Goal: Information Seeking & Learning: Learn about a topic

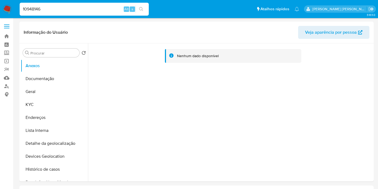
select select "10"
click at [48, 104] on button "KYC" at bounding box center [52, 104] width 63 height 13
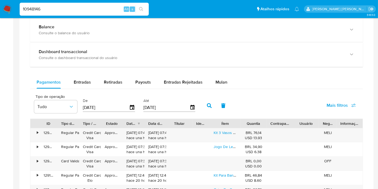
scroll to position [389, 0]
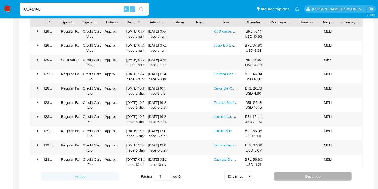
click at [299, 172] on button "Seguindo" at bounding box center [313, 176] width 78 height 9
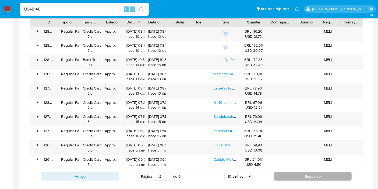
click at [282, 174] on button "Seguindo" at bounding box center [313, 176] width 78 height 9
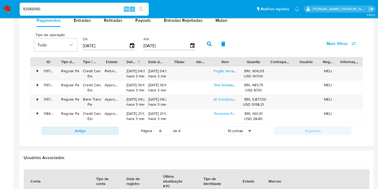
scroll to position [269, 0]
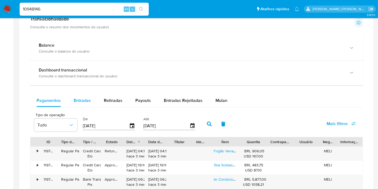
click at [88, 96] on div "Entradas" at bounding box center [82, 100] width 17 height 13
select select "10"
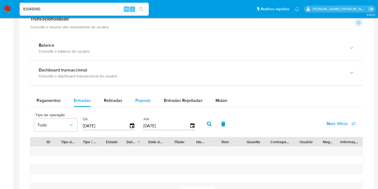
click at [145, 99] on span "Payouts" at bounding box center [143, 100] width 16 height 6
select select "10"
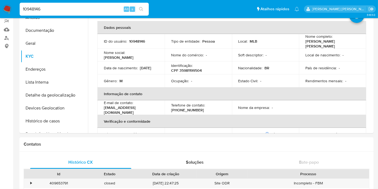
scroll to position [0, 0]
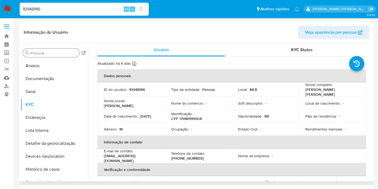
click at [64, 53] on input "Procurar" at bounding box center [53, 53] width 47 height 5
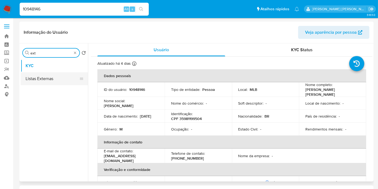
type input "ext"
click at [57, 82] on button "Listas Externas" at bounding box center [52, 78] width 63 height 13
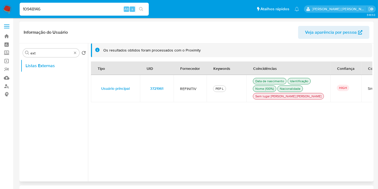
click at [169, 92] on td "3721961" at bounding box center [157, 88] width 34 height 27
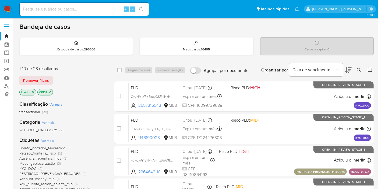
click at [106, 9] on input at bounding box center [84, 9] width 129 height 7
paste input "Ax9izCXGDrYEr12LShf7uAwN"
type input "Ax9izCXGDrYEr12LShf7uAwN"
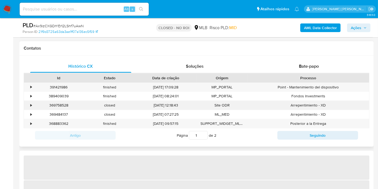
select select "10"
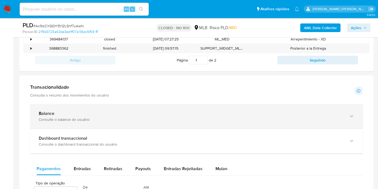
click at [131, 109] on div "Balance Consulte o balance do usuário" at bounding box center [196, 116] width 333 height 25
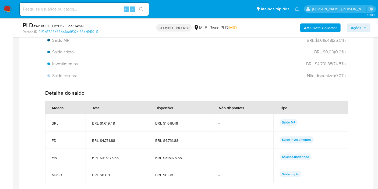
scroll to position [464, 0]
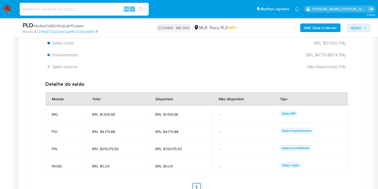
drag, startPoint x: 49, startPoint y: 148, endPoint x: 191, endPoint y: 147, distance: 142.2
click at [191, 147] on tr "FIN BRL $315.175,55 BRL $315.175,55 - balance.undefined" at bounding box center [196, 148] width 303 height 17
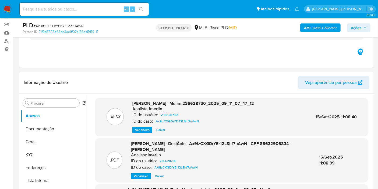
scroll to position [0, 0]
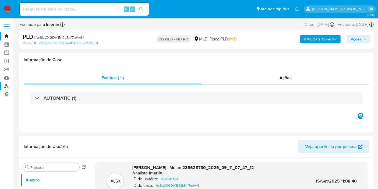
click at [5, 86] on link "Localizador de pessoas" at bounding box center [32, 86] width 64 height 8
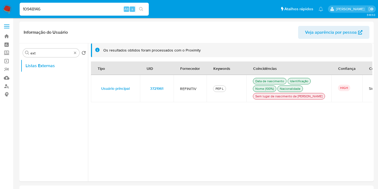
select select "10"
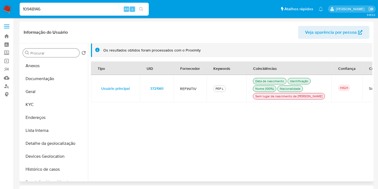
click at [171, 93] on td "3721961" at bounding box center [157, 88] width 34 height 27
click at [170, 93] on td "3721961" at bounding box center [157, 88] width 34 height 27
click at [39, 107] on button "KYC" at bounding box center [52, 104] width 63 height 13
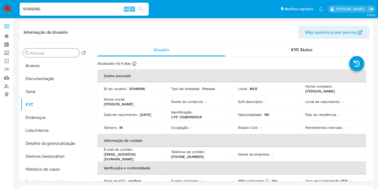
click at [194, 117] on p "CPF 35981199504" at bounding box center [186, 116] width 31 height 5
copy p "35981199504"
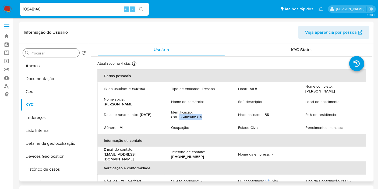
copy p "35981199504"
click at [191, 118] on p "CPF 35981199504" at bounding box center [186, 116] width 31 height 5
click at [108, 5] on div "10948146 Alt s" at bounding box center [84, 9] width 129 height 13
click at [107, 9] on input "10948146" at bounding box center [84, 9] width 129 height 7
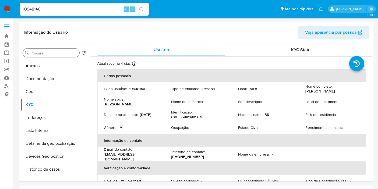
click at [107, 9] on input "10948146" at bounding box center [84, 9] width 129 height 7
paste input "MWbgkAZSSDnEyKnXgPCAnwDF"
type input "MWbgkAZSSDnEyKnXgPCAnwDF"
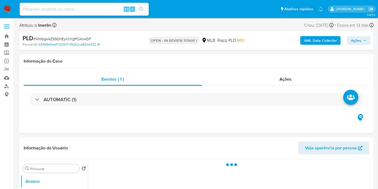
select select "10"
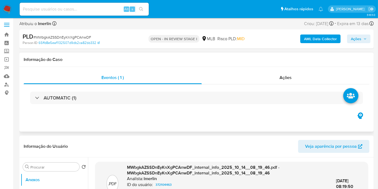
scroll to position [90, 0]
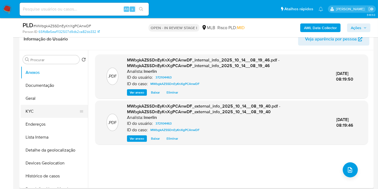
click at [49, 110] on button "KYC" at bounding box center [52, 111] width 63 height 13
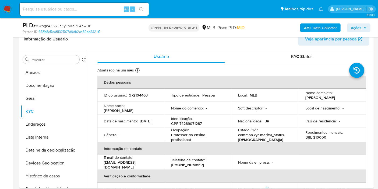
click at [191, 125] on p "CPF 74289071287" at bounding box center [186, 123] width 31 height 5
copy p "74289071287"
click at [57, 172] on button "Histórico de casos" at bounding box center [52, 175] width 63 height 13
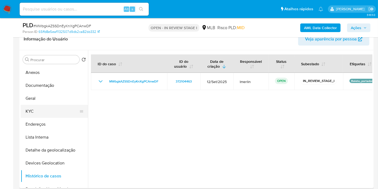
click at [48, 110] on button "KYC" at bounding box center [52, 111] width 63 height 13
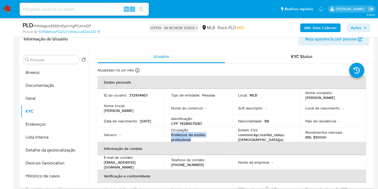
drag, startPoint x: 191, startPoint y: 138, endPoint x: 167, endPoint y: 135, distance: 24.1
click at [167, 135] on td "Ocupação : Professor do ensino profissional" at bounding box center [198, 134] width 67 height 15
copy p "Professor do ensino profissional"
click at [51, 81] on button "Documentação" at bounding box center [52, 85] width 63 height 13
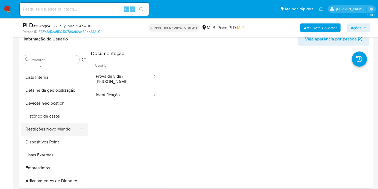
click at [51, 132] on button "Restrições Novo Mundo" at bounding box center [52, 129] width 63 height 13
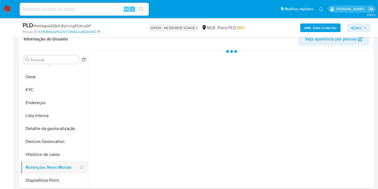
scroll to position [0, 0]
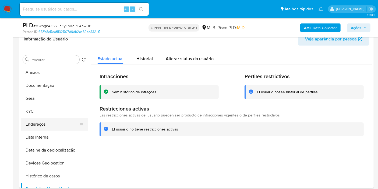
click at [55, 125] on button "Endereços" at bounding box center [52, 124] width 63 height 13
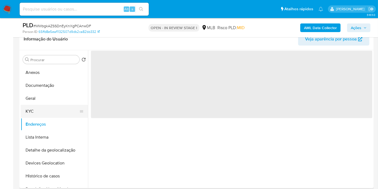
click at [52, 111] on button "KYC" at bounding box center [52, 111] width 63 height 13
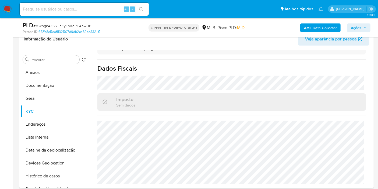
scroll to position [246, 0]
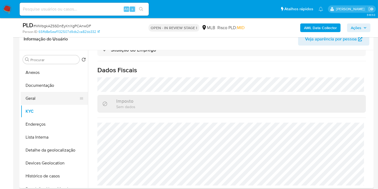
click at [49, 94] on button "Geral" at bounding box center [52, 98] width 63 height 13
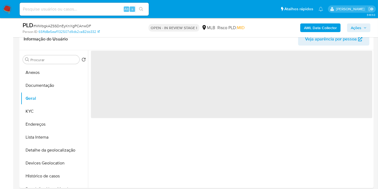
scroll to position [0, 0]
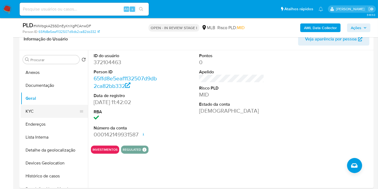
drag, startPoint x: 71, startPoint y: 110, endPoint x: 82, endPoint y: 108, distance: 10.9
click at [71, 110] on button "KYC" at bounding box center [52, 111] width 63 height 13
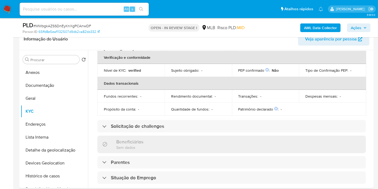
scroll to position [246, 0]
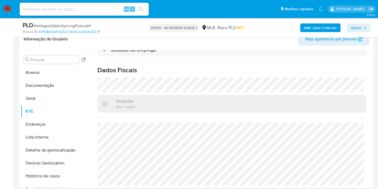
drag, startPoint x: 58, startPoint y: 127, endPoint x: 103, endPoint y: 121, distance: 45.4
click at [58, 127] on button "Endereços" at bounding box center [54, 124] width 67 height 13
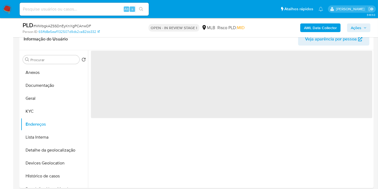
scroll to position [0, 0]
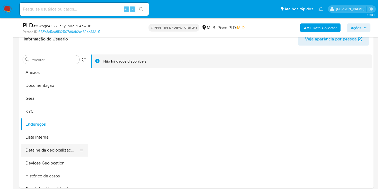
click at [58, 150] on button "Detalhe da geolocalização" at bounding box center [52, 150] width 63 height 13
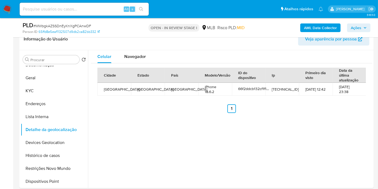
scroll to position [30, 0]
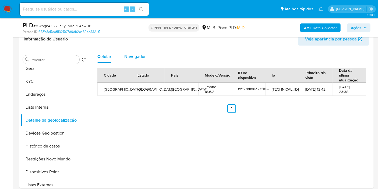
click at [136, 59] on span "Navegador" at bounding box center [135, 56] width 22 height 6
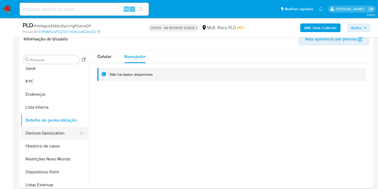
click at [56, 131] on button "Devices Geolocation" at bounding box center [52, 133] width 63 height 13
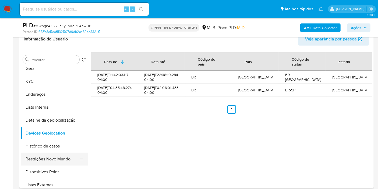
click at [53, 161] on button "Restrições Novo Mundo" at bounding box center [52, 158] width 63 height 13
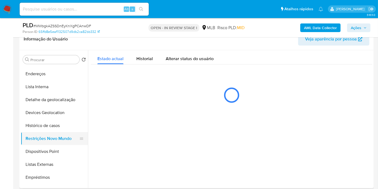
scroll to position [60, 0]
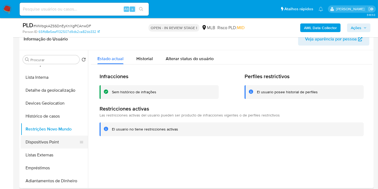
click at [61, 144] on button "Dispositivos Point" at bounding box center [52, 141] width 63 height 13
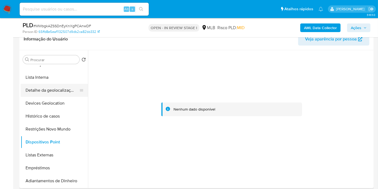
scroll to position [0, 0]
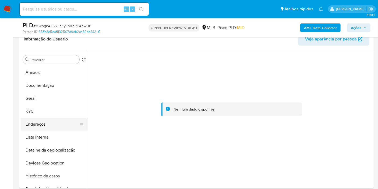
click at [50, 123] on button "Endereços" at bounding box center [52, 124] width 63 height 13
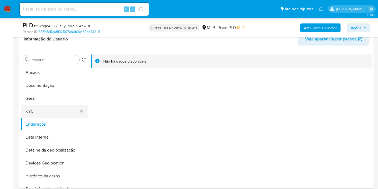
click at [52, 108] on button "KYC" at bounding box center [52, 111] width 63 height 13
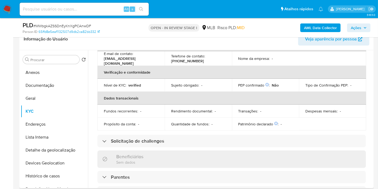
scroll to position [30, 0]
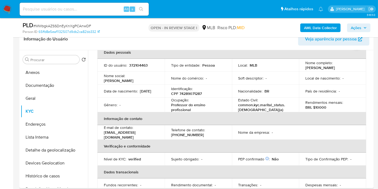
click at [191, 94] on p "CPF 74289071287" at bounding box center [186, 93] width 31 height 5
copy p "74289071287"
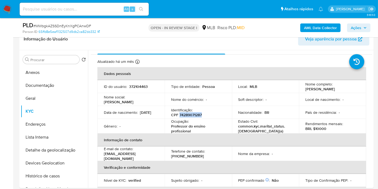
scroll to position [0, 0]
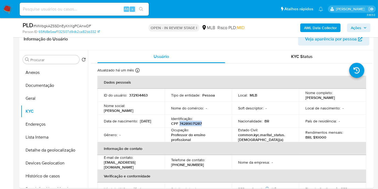
copy p "74289071287"
click at [131, 93] on p "372104463" at bounding box center [138, 95] width 19 height 5
copy p "372104463"
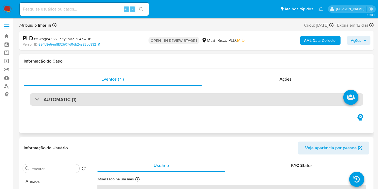
click at [198, 101] on div "AUTOMATIC (1)" at bounding box center [196, 99] width 333 height 12
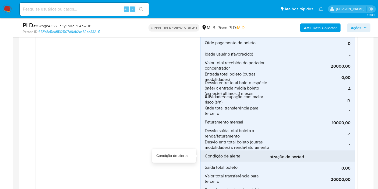
scroll to position [0, 32]
click at [307, 155] on span "Condicional 5 - Concentração de portador_espécie (Visão Favorecido)" at bounding box center [310, 156] width 81 height 5
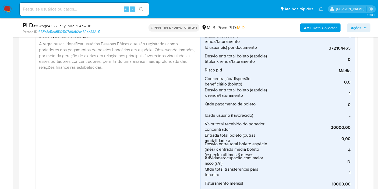
scroll to position [0, 0]
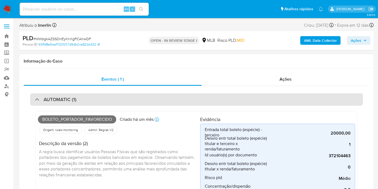
click at [102, 100] on div "AUTOMATIC (1)" at bounding box center [196, 99] width 333 height 12
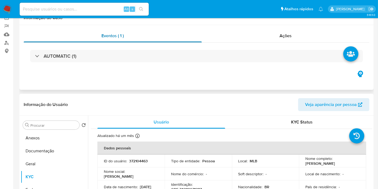
scroll to position [90, 0]
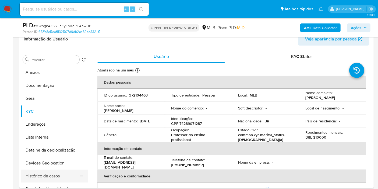
click at [59, 174] on button "Histórico de casos" at bounding box center [52, 175] width 63 height 13
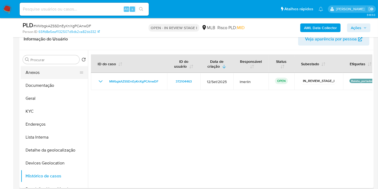
click at [53, 74] on button "Anexos" at bounding box center [52, 72] width 63 height 13
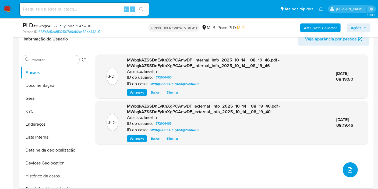
click at [347, 168] on icon "upload-file" at bounding box center [350, 169] width 6 height 6
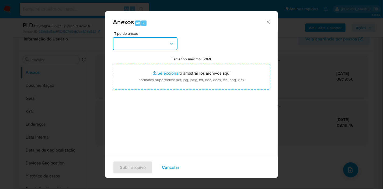
click at [169, 40] on button "button" at bounding box center [145, 43] width 65 height 13
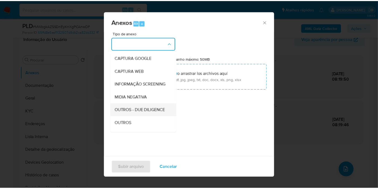
scroll to position [83, 0]
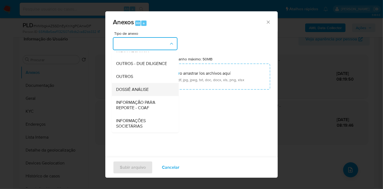
click at [148, 93] on div "DOSSIÊ ANÁLISE" at bounding box center [143, 89] width 55 height 13
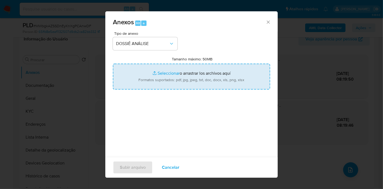
click at [211, 74] on input "Tamanho máximo: 50MB Seleccionar archivos" at bounding box center [191, 77] width 157 height 26
type input "C:\fakepath\Declínio - MWbgkAZSSDnEyKnXgPCAnwDF - CPF 74289071287 - FABIANA ARA…"
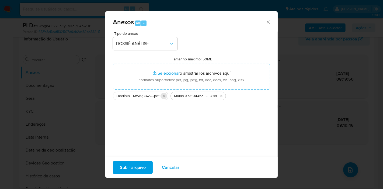
click at [165, 97] on icon "Eliminar Declínio - MWbgkAZSSDnEyKnXgPCAnwDF - CPF 74289071287 - FABIANA ARAUJO…" at bounding box center [164, 96] width 4 height 4
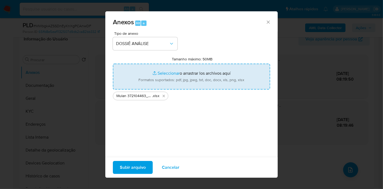
click at [183, 76] on input "Tamanho máximo: 50MB Seleccionar archivos" at bounding box center [191, 77] width 157 height 26
type input "C:\fakepath\Declínio - MWbgkAZSSDnEyKnXgPCAnwDF - CPF 74289071287 - FABIANA ARA…"
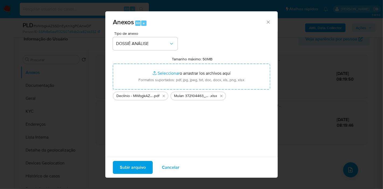
click at [133, 168] on span "Subir arquivo" at bounding box center [133, 167] width 26 height 12
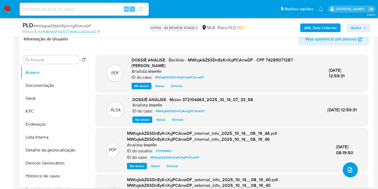
scroll to position [0, 0]
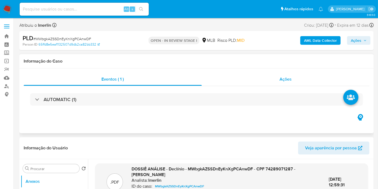
click at [301, 81] on div "Ações" at bounding box center [286, 79] width 168 height 13
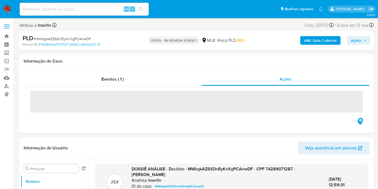
click at [357, 44] on span "Ações" at bounding box center [356, 40] width 11 height 9
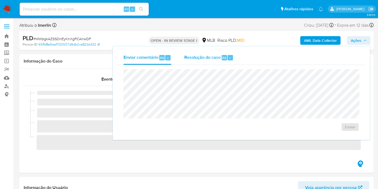
click at [223, 58] on span "Alt" at bounding box center [224, 57] width 4 height 5
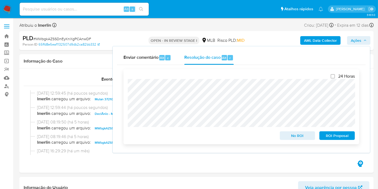
click at [297, 134] on span "No ROI" at bounding box center [298, 136] width 28 height 8
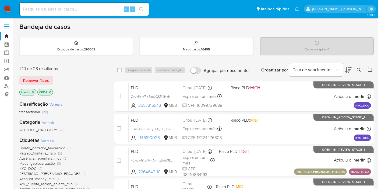
click at [109, 13] on div "Alt s" at bounding box center [84, 9] width 129 height 13
click at [107, 8] on input at bounding box center [84, 9] width 129 height 7
paste input "2667425309"
type input "2667425309"
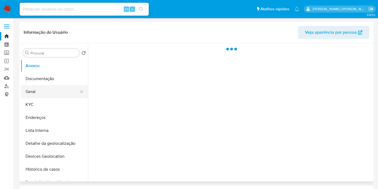
click at [43, 88] on button "Geral" at bounding box center [52, 91] width 63 height 13
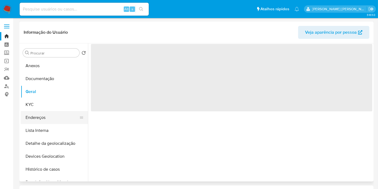
select select "10"
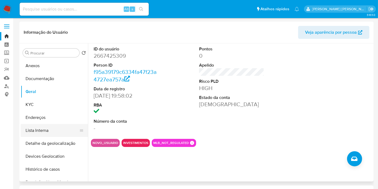
click at [47, 128] on button "Lista Interna" at bounding box center [52, 130] width 63 height 13
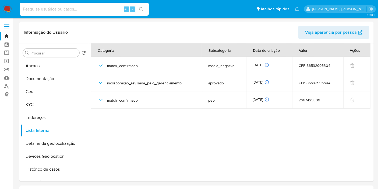
click at [98, 7] on input at bounding box center [84, 9] width 129 height 7
paste input "54187669"
type input "54187669"
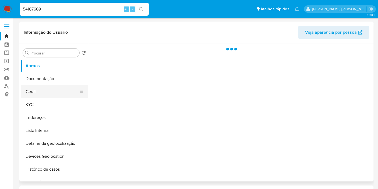
click at [43, 95] on button "Geral" at bounding box center [52, 91] width 63 height 13
select select "10"
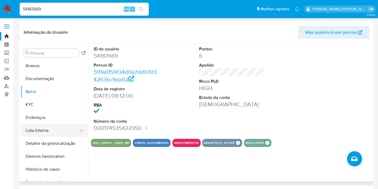
click at [41, 132] on button "Lista Interna" at bounding box center [52, 130] width 63 height 13
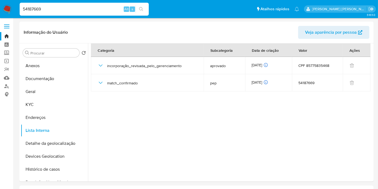
click at [41, 53] on input "Procurar" at bounding box center [53, 53] width 47 height 5
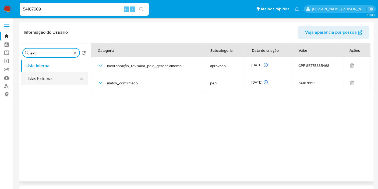
type input "ext"
click at [51, 77] on button "Listas Externas" at bounding box center [52, 78] width 63 height 13
click at [63, 81] on button "Listas Externas" at bounding box center [52, 78] width 63 height 13
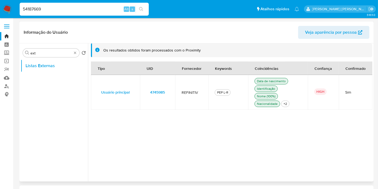
click at [157, 92] on span "4745985" at bounding box center [157, 92] width 15 height 8
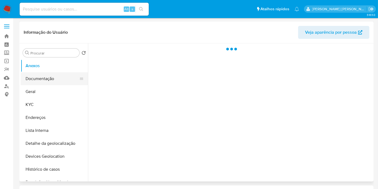
click at [45, 76] on button "Documentação" at bounding box center [52, 78] width 63 height 13
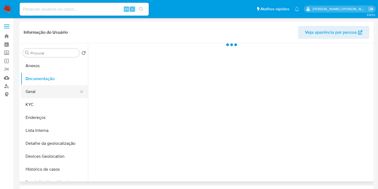
click at [43, 89] on button "Geral" at bounding box center [52, 91] width 63 height 13
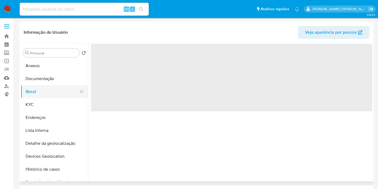
select select "10"
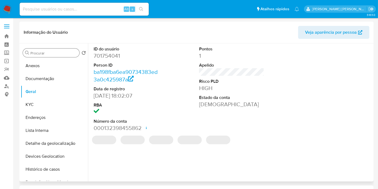
click at [52, 55] on input "Procurar" at bounding box center [53, 53] width 47 height 5
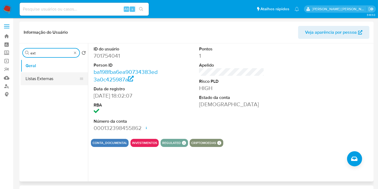
type input "ext"
click at [54, 79] on button "Listas Externas" at bounding box center [52, 78] width 63 height 13
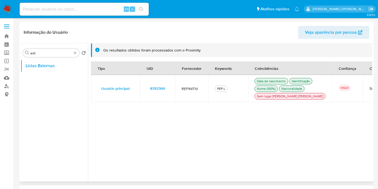
click at [158, 91] on span "8793369" at bounding box center [157, 89] width 15 height 8
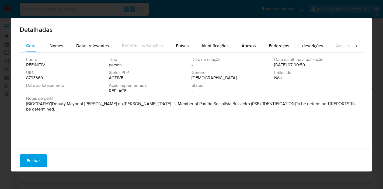
drag, startPoint x: 42, startPoint y: 158, endPoint x: 41, endPoint y: 154, distance: 4.3
click at [42, 158] on button "Fechar" at bounding box center [33, 160] width 27 height 13
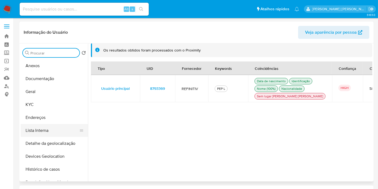
click at [40, 131] on button "Lista Interna" at bounding box center [52, 130] width 63 height 13
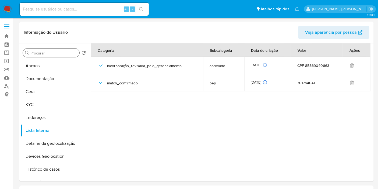
click at [48, 50] on div "Procurar" at bounding box center [51, 52] width 57 height 9
click at [48, 53] on input "Procurar" at bounding box center [53, 53] width 47 height 5
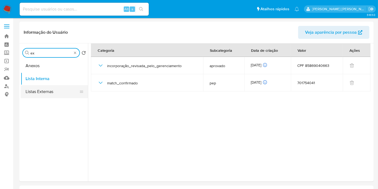
type input "ex"
click at [45, 89] on button "Listas Externas" at bounding box center [52, 91] width 63 height 13
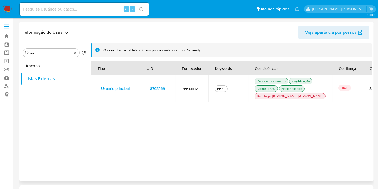
click at [163, 92] on span "8793369" at bounding box center [157, 89] width 15 height 8
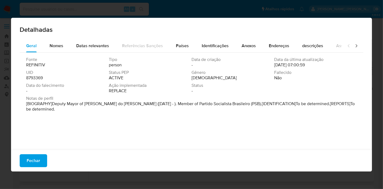
click at [31, 159] on span "Fechar" at bounding box center [33, 161] width 13 height 12
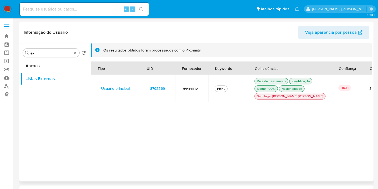
drag, startPoint x: 325, startPoint y: 91, endPoint x: 334, endPoint y: 92, distance: 9.2
click at [339, 92] on div "HIGH" at bounding box center [348, 89] width 18 height 8
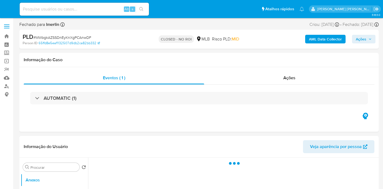
select select "10"
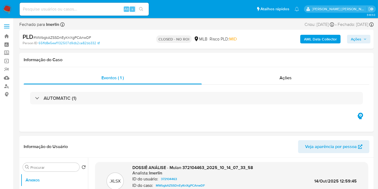
click at [92, 15] on div "Alt s" at bounding box center [84, 9] width 129 height 13
click at [95, 9] on input at bounding box center [84, 9] width 129 height 7
paste input "JMVCz7CmUfaszSsESJhTR02x"
type input "JMVCz7CmUfaszSsESJhTR02x"
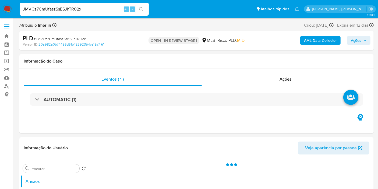
select select "10"
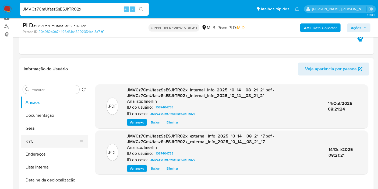
click at [61, 141] on button "KYC" at bounding box center [52, 141] width 63 height 13
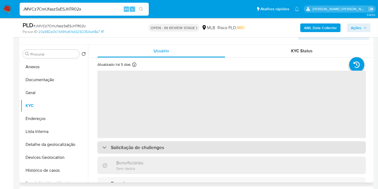
scroll to position [90, 0]
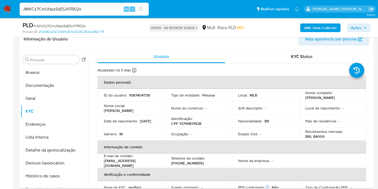
click at [186, 121] on p "CPF 13799831428" at bounding box center [186, 123] width 30 height 5
copy p "13799831428"
click at [45, 172] on button "Histórico de casos" at bounding box center [52, 175] width 63 height 13
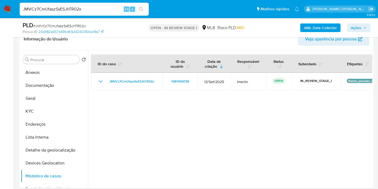
click at [50, 111] on button "KYC" at bounding box center [52, 111] width 63 height 13
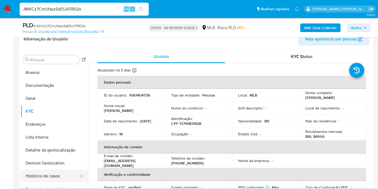
click at [49, 177] on button "Histórico de casos" at bounding box center [52, 175] width 63 height 13
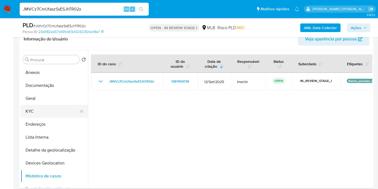
click at [52, 110] on button "KYC" at bounding box center [52, 111] width 63 height 13
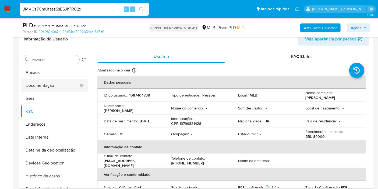
click at [33, 89] on button "Documentação" at bounding box center [52, 85] width 63 height 13
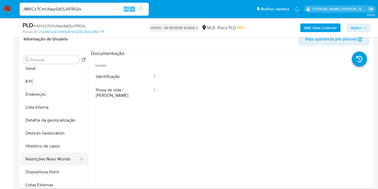
click at [51, 158] on button "Restrições Novo Mundo" at bounding box center [52, 158] width 63 height 13
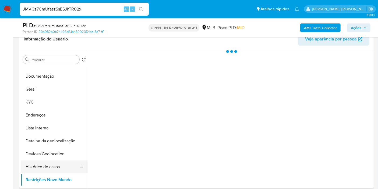
scroll to position [0, 0]
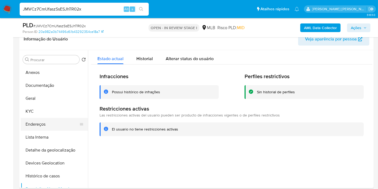
click at [38, 125] on button "Endereços" at bounding box center [52, 124] width 63 height 13
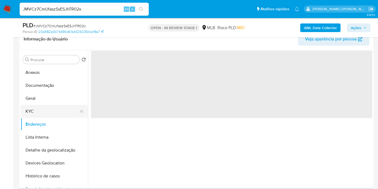
click at [42, 107] on button "KYC" at bounding box center [52, 111] width 63 height 13
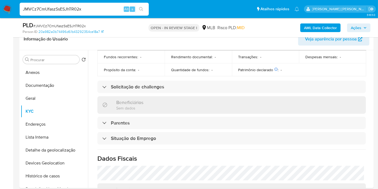
scroll to position [244, 0]
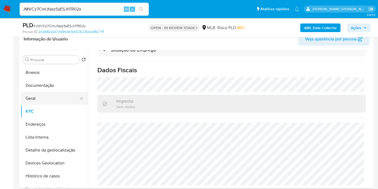
click at [54, 97] on button "Geral" at bounding box center [52, 98] width 63 height 13
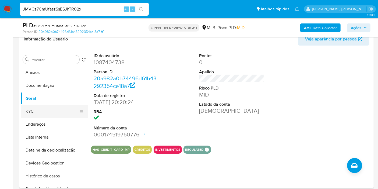
click at [52, 107] on button "KYC" at bounding box center [52, 111] width 63 height 13
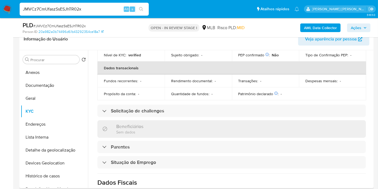
scroll to position [217, 0]
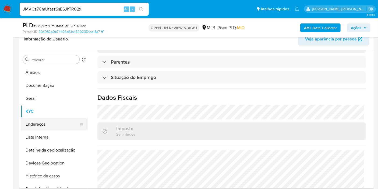
click at [48, 126] on button "Endereços" at bounding box center [52, 124] width 63 height 13
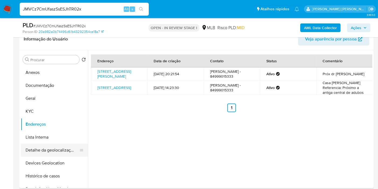
click at [60, 146] on button "Detalhe da geolocalização" at bounding box center [52, 150] width 63 height 13
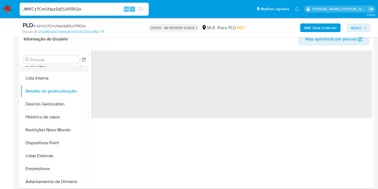
scroll to position [60, 0]
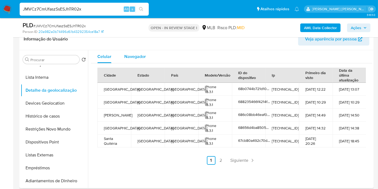
click at [136, 51] on div "Navegador" at bounding box center [135, 56] width 22 height 13
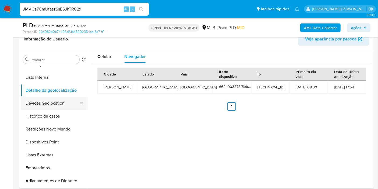
click at [57, 100] on button "Devices Geolocation" at bounding box center [52, 103] width 63 height 13
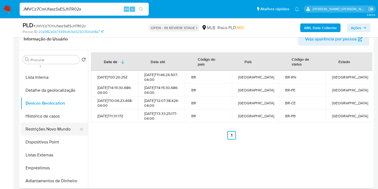
click at [58, 127] on button "Restrições Novo Mundo" at bounding box center [52, 129] width 63 height 13
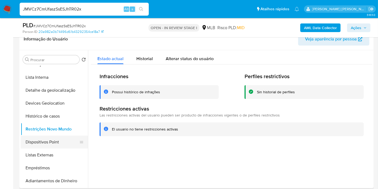
click at [46, 142] on button "Dispositivos Point" at bounding box center [52, 141] width 63 height 13
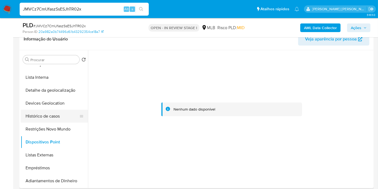
scroll to position [0, 0]
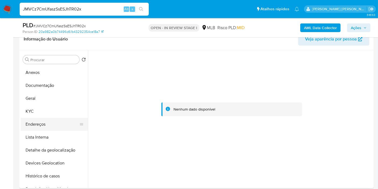
click at [50, 127] on button "Endereços" at bounding box center [52, 124] width 63 height 13
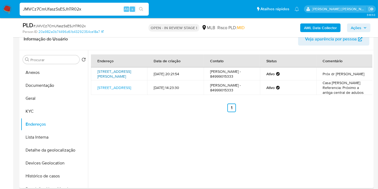
click at [110, 72] on link "Rua Francisco Leite 200, Patu, Rio Grande Do Norte, 59770000, Brasil 200" at bounding box center [114, 74] width 34 height 10
click at [49, 111] on button "KYC" at bounding box center [52, 111] width 63 height 13
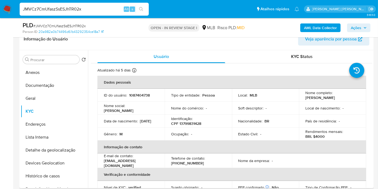
click at [194, 122] on p "CPF 13799831428" at bounding box center [186, 123] width 30 height 5
copy p "13799831428"
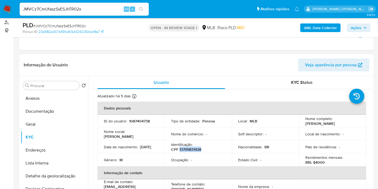
scroll to position [30, 0]
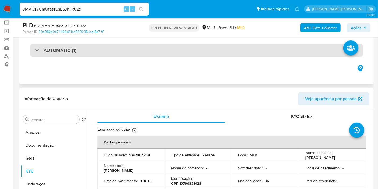
click at [156, 46] on div "AUTOMATIC (1)" at bounding box center [196, 50] width 333 height 12
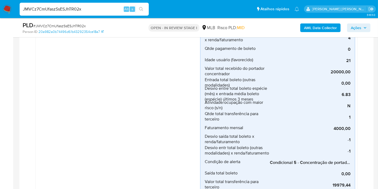
scroll to position [149, 0]
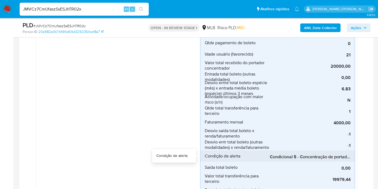
click at [311, 154] on span "Condicional 5 - Concentração de portador_espécie (Visão Favorecido)" at bounding box center [310, 156] width 81 height 5
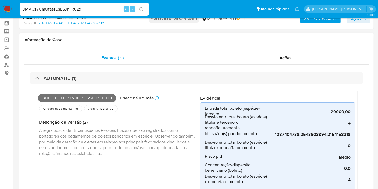
scroll to position [0, 0]
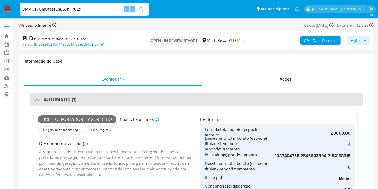
click at [92, 102] on div "AUTOMATIC (1)" at bounding box center [196, 99] width 333 height 12
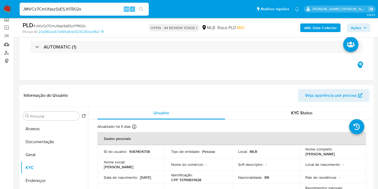
scroll to position [60, 0]
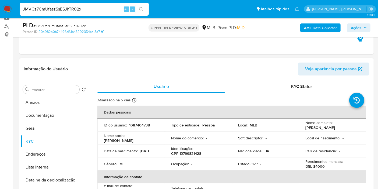
click at [142, 124] on p "1087404738" at bounding box center [139, 125] width 21 height 5
copy p "1087404738"
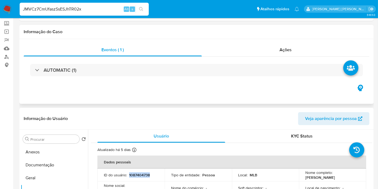
scroll to position [0, 0]
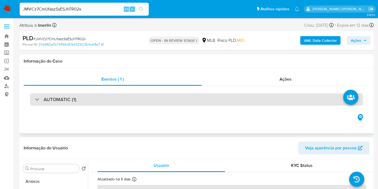
click at [187, 99] on div "AUTOMATIC (1)" at bounding box center [196, 99] width 333 height 12
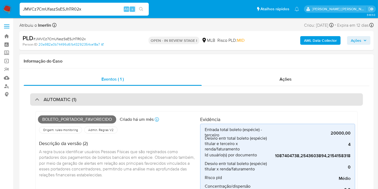
click at [132, 97] on div "AUTOMATIC (1)" at bounding box center [196, 99] width 333 height 12
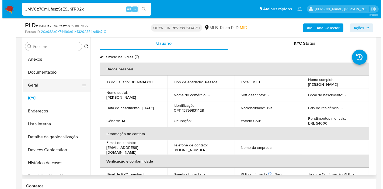
scroll to position [90, 0]
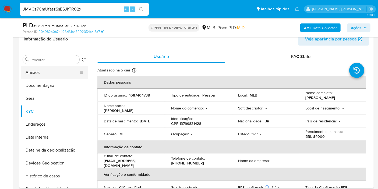
click at [61, 76] on button "Anexos" at bounding box center [52, 72] width 63 height 13
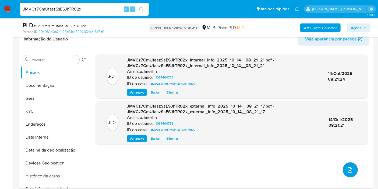
click at [347, 167] on icon "upload-file" at bounding box center [350, 169] width 6 height 6
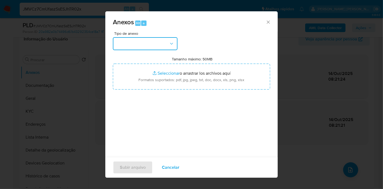
click at [160, 48] on button "button" at bounding box center [145, 43] width 65 height 13
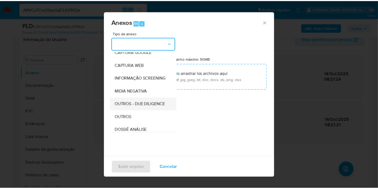
scroll to position [60, 0]
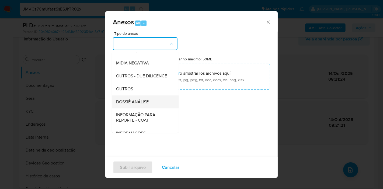
click at [147, 104] on span "DOSSIÊ ANÁLISE" at bounding box center [132, 101] width 33 height 5
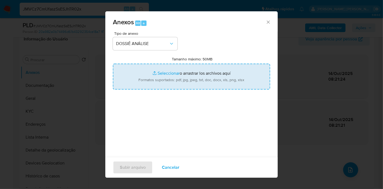
click at [179, 82] on input "Tamanho máximo: 50MB Seleccionar archivos" at bounding box center [191, 77] width 157 height 26
type input "C:\fakepath\SAR - XXX - CPF 13799831428 - PABLO FERREIRA ROCHA.pdf"
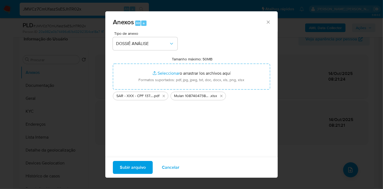
click at [134, 164] on span "Subir arquivo" at bounding box center [133, 167] width 26 height 12
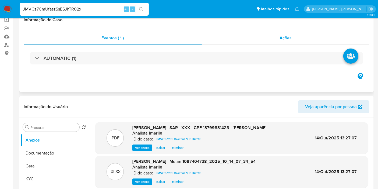
scroll to position [0, 0]
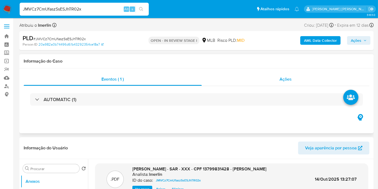
click at [285, 86] on div "AUTOMATIC (1)" at bounding box center [197, 99] width 346 height 27
click at [287, 85] on div "Ações" at bounding box center [286, 79] width 168 height 13
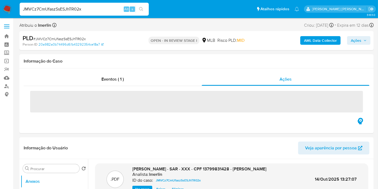
click at [362, 40] on span "Ações" at bounding box center [359, 41] width 16 height 8
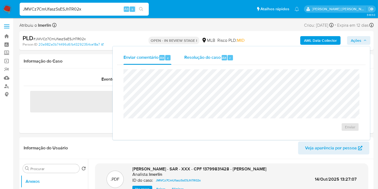
click at [200, 54] on span "Resolução do caso" at bounding box center [202, 57] width 36 height 6
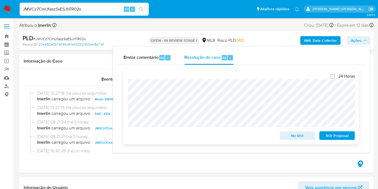
click at [328, 134] on span "ROI Proposal" at bounding box center [337, 136] width 28 height 8
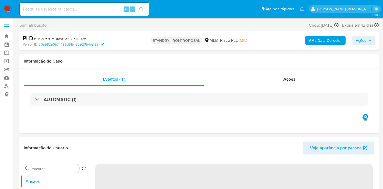
select select "10"
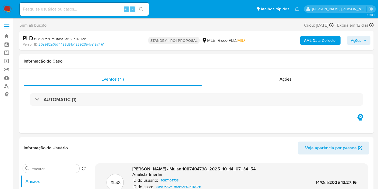
click at [101, 8] on input at bounding box center [84, 9] width 129 height 7
paste input "bBJ98kTEG0DwMhO2WlMDHjnb"
type input "bBJ98kTEG0DwMhO2WlMDHjnb"
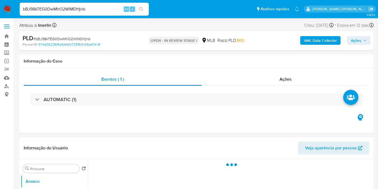
select select "10"
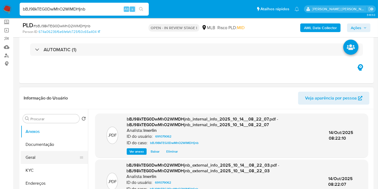
scroll to position [60, 0]
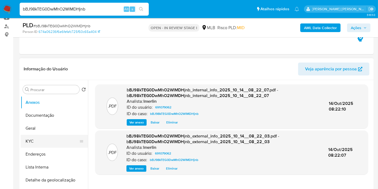
click at [36, 136] on button "KYC" at bounding box center [52, 141] width 63 height 13
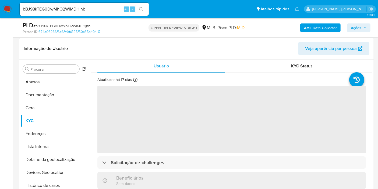
scroll to position [90, 0]
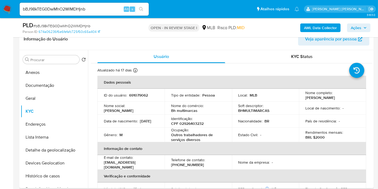
click at [194, 123] on p "CPF 02926403232" at bounding box center [187, 123] width 33 height 5
copy p "02926403232"
click at [67, 174] on button "Histórico de casos" at bounding box center [52, 175] width 63 height 13
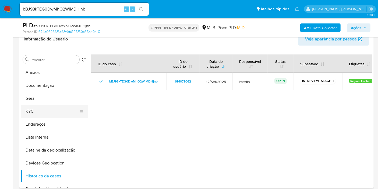
click at [39, 111] on button "KYC" at bounding box center [52, 111] width 63 height 13
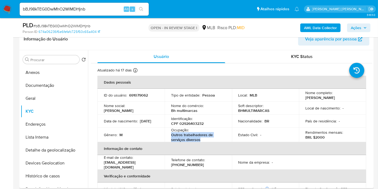
drag, startPoint x: 204, startPoint y: 139, endPoint x: 168, endPoint y: 135, distance: 36.3
click at [168, 135] on td "Ocupação : Outros trabalhadores de serviços diversos" at bounding box center [198, 134] width 67 height 15
copy p "Outros trabalhadores de serviços diversos"
click at [50, 85] on button "Documentação" at bounding box center [52, 85] width 63 height 13
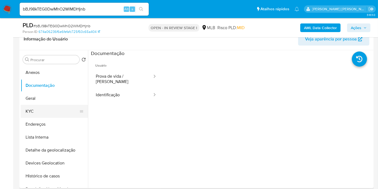
click at [49, 107] on button "KYC" at bounding box center [52, 111] width 63 height 13
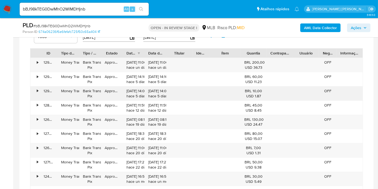
scroll to position [389, 0]
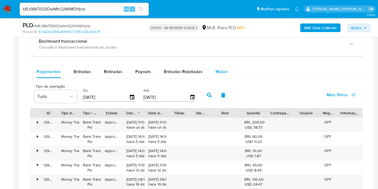
click at [221, 75] on div "Mulan" at bounding box center [222, 71] width 12 height 13
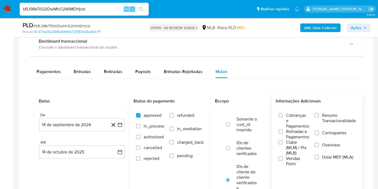
click at [326, 113] on span "Resumo Transacionalidade" at bounding box center [339, 118] width 34 height 11
click at [319, 113] on input "Resumo Transacionalidade" at bounding box center [317, 115] width 4 height 4
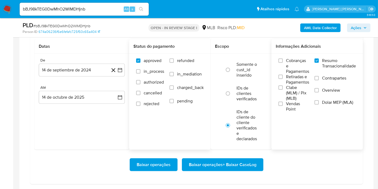
scroll to position [449, 0]
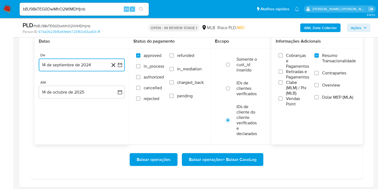
click at [120, 65] on icon "button" at bounding box center [119, 64] width 5 height 5
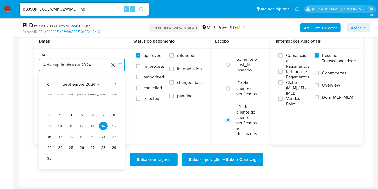
click at [89, 83] on span "septiembre 2024" at bounding box center [79, 84] width 33 height 5
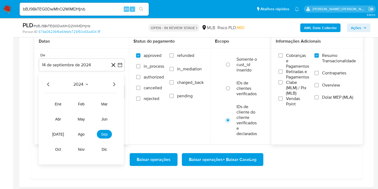
click at [113, 85] on icon "Año siguiente" at bounding box center [114, 84] width 2 height 4
click at [101, 119] on button "jun" at bounding box center [104, 119] width 15 height 9
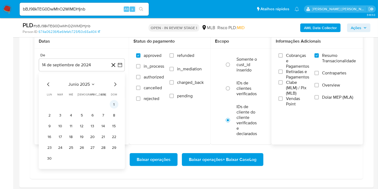
click at [114, 104] on button "1" at bounding box center [114, 104] width 9 height 9
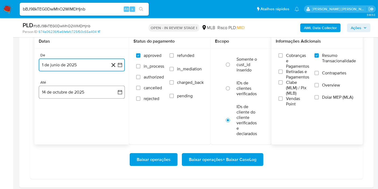
click at [118, 89] on icon "button" at bounding box center [119, 91] width 5 height 5
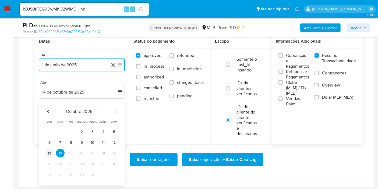
click at [49, 150] on button "13" at bounding box center [49, 153] width 9 height 9
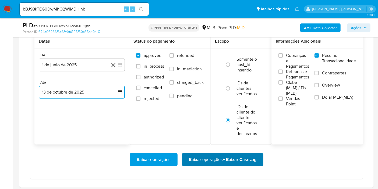
click at [216, 159] on span "Baixar operações + Baixar CaseLog" at bounding box center [223, 159] width 68 height 12
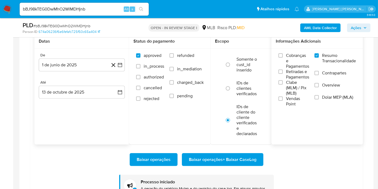
click at [81, 3] on div "bBJ98kTEG0DwMhO2WlMDHjnb Alt s" at bounding box center [84, 9] width 129 height 13
click at [82, 10] on input "bBJ98kTEG0DwMhO2WlMDHjnb" at bounding box center [84, 9] width 129 height 7
paste input "VcC8obFutIY0MCsJXYQOtGLR"
type input "VcC8obFutIY0MCsJXYQOtGLR"
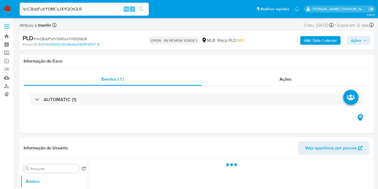
select select "10"
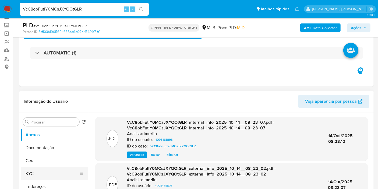
scroll to position [90, 0]
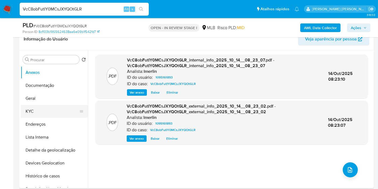
click at [63, 108] on button "KYC" at bounding box center [52, 111] width 63 height 13
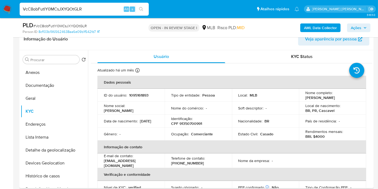
click at [188, 121] on p "CPF 91350700991" at bounding box center [186, 123] width 31 height 5
copy p "91350700991"
click at [55, 173] on button "Histórico de casos" at bounding box center [52, 175] width 63 height 13
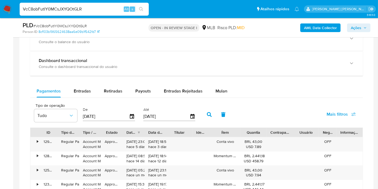
scroll to position [419, 0]
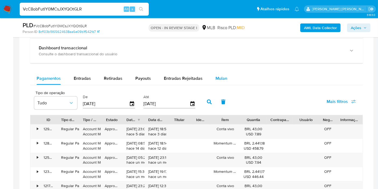
click at [220, 79] on span "Mulan" at bounding box center [222, 78] width 12 height 6
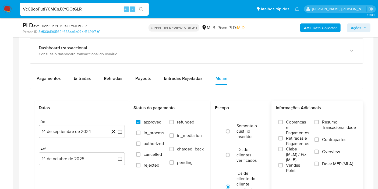
click at [334, 123] on span "Resumo Transacionalidade" at bounding box center [339, 124] width 34 height 11
click at [319, 123] on input "Resumo Transacionalidade" at bounding box center [317, 122] width 4 height 4
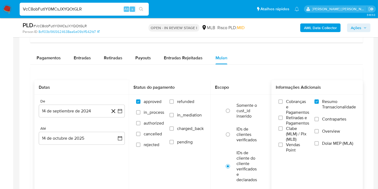
scroll to position [449, 0]
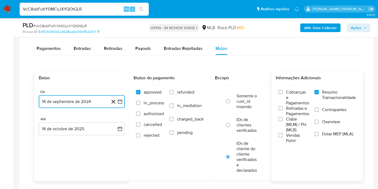
click at [119, 100] on icon "button" at bounding box center [119, 101] width 5 height 5
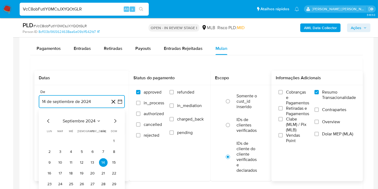
click at [89, 120] on span "septiembre 2024" at bounding box center [79, 120] width 33 height 5
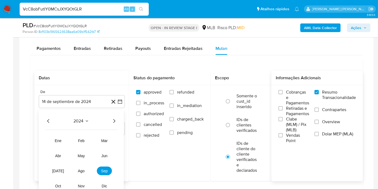
click at [115, 120] on icon "Año siguiente" at bounding box center [114, 121] width 6 height 6
click at [104, 156] on span "jun" at bounding box center [105, 155] width 6 height 4
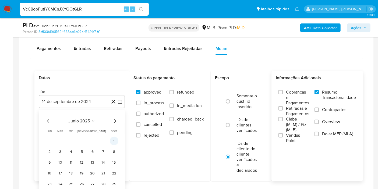
click at [113, 139] on button "1" at bounding box center [114, 141] width 9 height 9
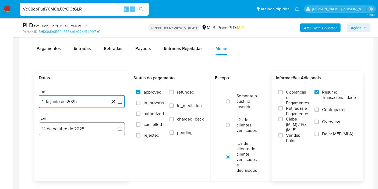
click at [116, 125] on button "14 de octubre de 2025" at bounding box center [82, 128] width 86 height 13
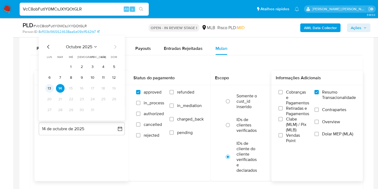
click at [50, 87] on button "13" at bounding box center [49, 88] width 9 height 9
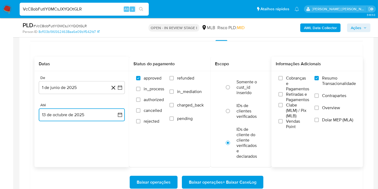
scroll to position [508, 0]
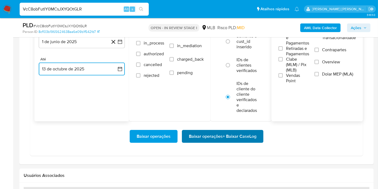
click at [228, 138] on span "Baixar operações + Baixar CaseLog" at bounding box center [223, 136] width 68 height 12
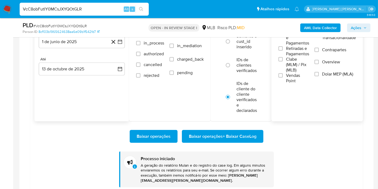
click at [105, 11] on input "VcC8obFutIY0MCsJXYQOtGLR" at bounding box center [84, 9] width 129 height 7
paste input "GDksLKnlcQv7YP7nTRn4TzdX"
type input "GDksLKnlcQv7YP7nTRn4TzdX"
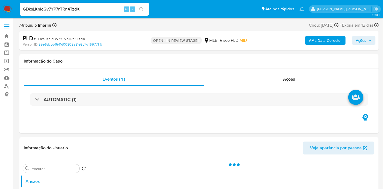
select select "10"
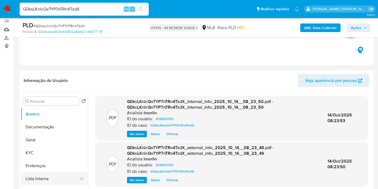
scroll to position [120, 0]
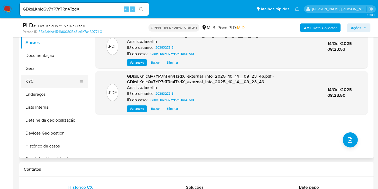
click at [51, 79] on button "KYC" at bounding box center [52, 81] width 63 height 13
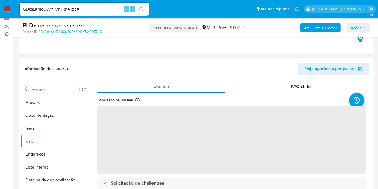
scroll to position [90, 0]
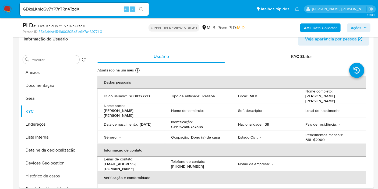
click at [190, 124] on p "CPF 62680737385" at bounding box center [187, 126] width 32 height 5
copy p "62680737385"
drag, startPoint x: 191, startPoint y: 134, endPoint x: 219, endPoint y: 134, distance: 28.5
click at [219, 135] on div "Ocupação : Dono (a) de casa" at bounding box center [198, 137] width 54 height 5
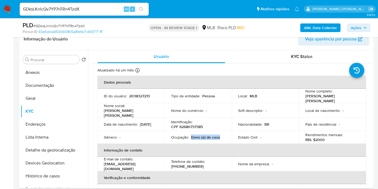
copy p "Dono (a) de casa"
click at [31, 87] on button "Documentação" at bounding box center [52, 85] width 63 height 13
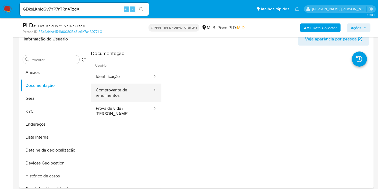
click at [127, 93] on button "Comprovante de rendimentos" at bounding box center [122, 92] width 62 height 18
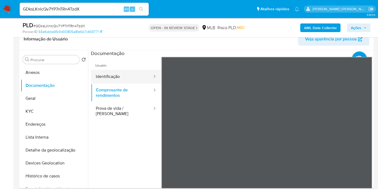
click at [131, 74] on button "Identificação" at bounding box center [122, 77] width 62 height 14
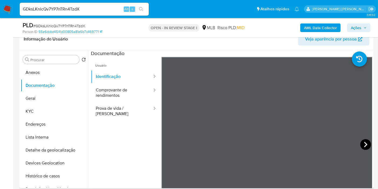
click at [364, 141] on icon at bounding box center [366, 144] width 11 height 11
click at [24, 116] on button "KYC" at bounding box center [52, 111] width 63 height 13
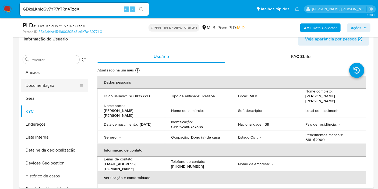
click at [58, 86] on button "Documentação" at bounding box center [52, 85] width 63 height 13
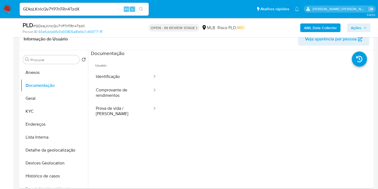
scroll to position [30, 0]
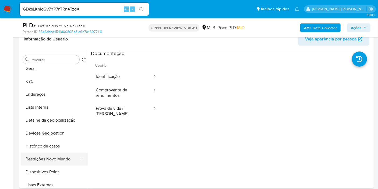
click at [63, 155] on button "Restrições Novo Mundo" at bounding box center [52, 158] width 63 height 13
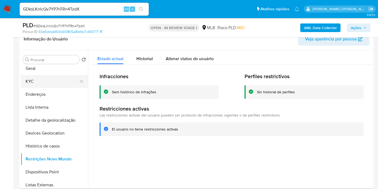
click at [48, 79] on button "KYC" at bounding box center [52, 81] width 63 height 13
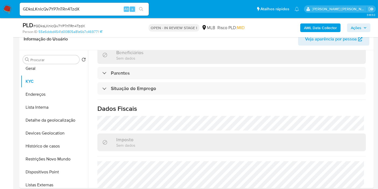
scroll to position [239, 0]
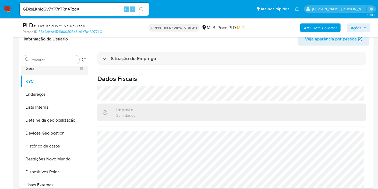
click at [50, 69] on button "Geral" at bounding box center [52, 68] width 63 height 13
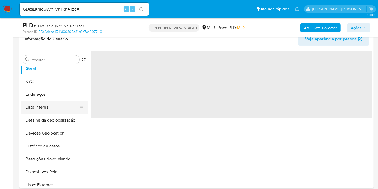
scroll to position [0, 0]
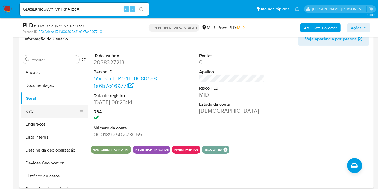
drag, startPoint x: 42, startPoint y: 115, endPoint x: 69, endPoint y: 115, distance: 26.7
click at [42, 115] on button "KYC" at bounding box center [52, 111] width 63 height 13
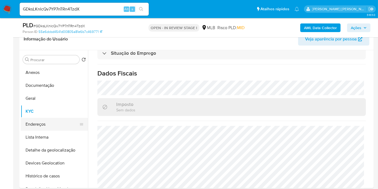
click at [43, 125] on button "Endereços" at bounding box center [52, 124] width 63 height 13
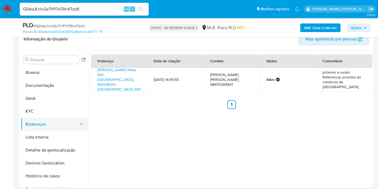
drag, startPoint x: 60, startPoint y: 151, endPoint x: 60, endPoint y: 124, distance: 26.7
click at [60, 151] on button "Detalhe da geolocalização" at bounding box center [54, 150] width 67 height 13
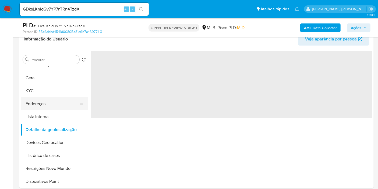
scroll to position [30, 0]
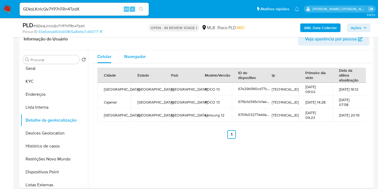
click at [138, 54] on span "Navegador" at bounding box center [135, 56] width 22 height 6
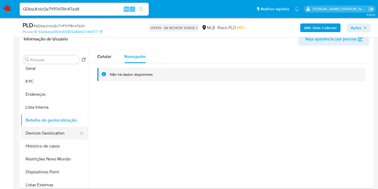
click at [44, 133] on button "Devices Geolocation" at bounding box center [52, 133] width 63 height 13
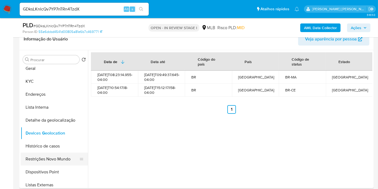
click at [58, 158] on button "Restrições Novo Mundo" at bounding box center [52, 158] width 63 height 13
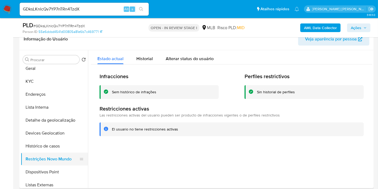
click at [55, 172] on button "Dispositivos Point" at bounding box center [54, 171] width 67 height 13
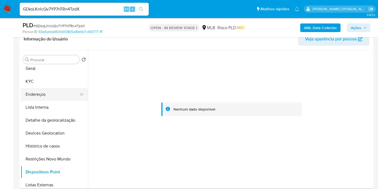
click at [49, 99] on button "Endereços" at bounding box center [52, 94] width 63 height 13
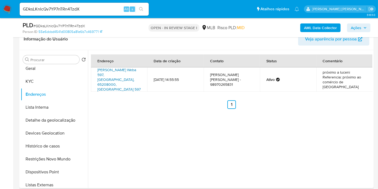
click at [123, 73] on link "Antônio Carlos Braga Weba 597, Santa Helena, Maranhão, 65208000, Brasil 597" at bounding box center [118, 79] width 43 height 25
click at [33, 79] on button "KYC" at bounding box center [52, 81] width 63 height 13
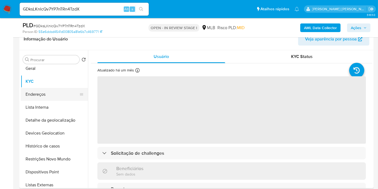
click at [36, 88] on button "Endereços" at bounding box center [52, 94] width 63 height 13
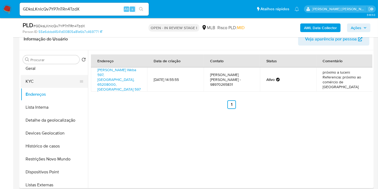
click at [38, 80] on button "KYC" at bounding box center [52, 81] width 63 height 13
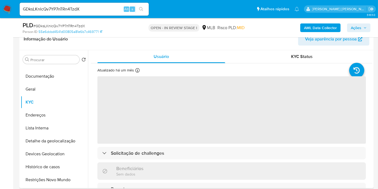
scroll to position [0, 0]
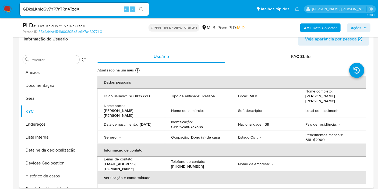
click at [195, 124] on p "CPF 62680737385" at bounding box center [187, 126] width 32 height 5
copy p "62680737385"
click at [138, 96] on p "2038327213" at bounding box center [139, 95] width 21 height 5
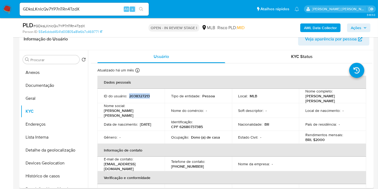
copy p "2038327213"
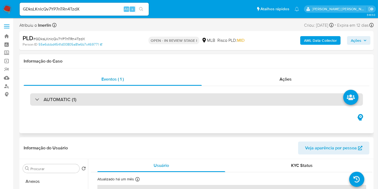
click at [190, 98] on div "AUTOMATIC (1)" at bounding box center [196, 99] width 333 height 12
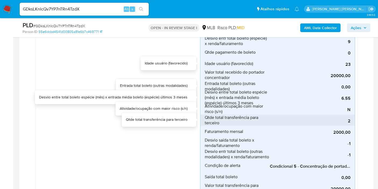
scroll to position [149, 0]
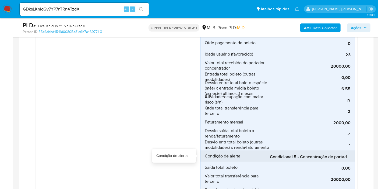
click at [291, 154] on span "Condicional 5 - Concentração de portador_espécie (Visão Favorecido)" at bounding box center [310, 156] width 81 height 5
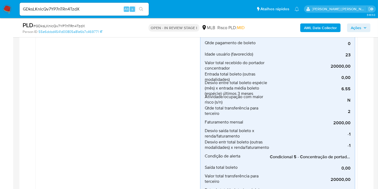
scroll to position [30, 0]
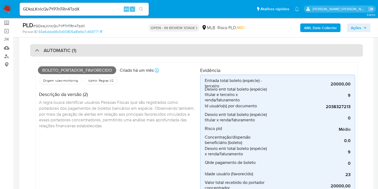
click at [131, 51] on div "AUTOMATIC (1)" at bounding box center [196, 50] width 333 height 12
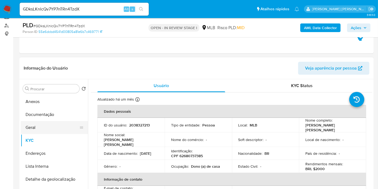
scroll to position [120, 0]
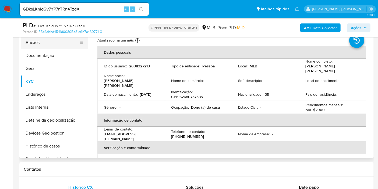
click at [48, 44] on button "Anexos" at bounding box center [52, 42] width 63 height 13
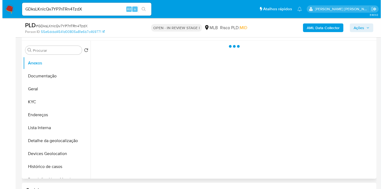
scroll to position [90, 0]
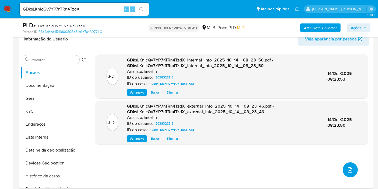
click at [349, 167] on icon "upload-file" at bounding box center [350, 169] width 6 height 6
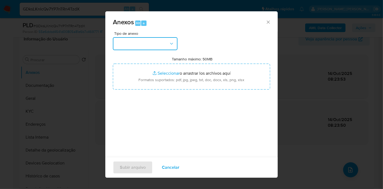
click at [158, 47] on button "button" at bounding box center [145, 43] width 65 height 13
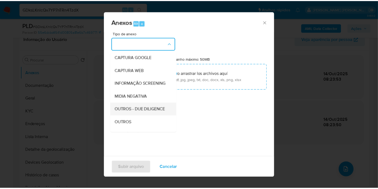
scroll to position [60, 0]
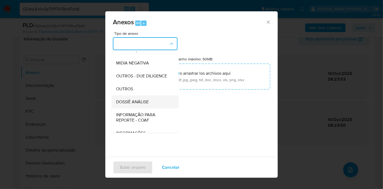
click at [147, 104] on span "DOSSIÊ ANÁLISE" at bounding box center [132, 101] width 33 height 5
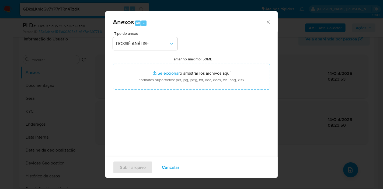
click at [180, 63] on div "Tamanho máximo: 50MB Seleccionar archivos Seleccionar o arrastrar los archivos …" at bounding box center [191, 73] width 157 height 33
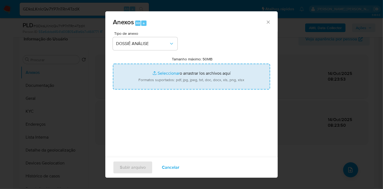
click at [180, 76] on input "Tamanho máximo: 50MB Seleccionar archivos" at bounding box center [191, 77] width 157 height 26
type input "C:\fakepath\SAR - XXX - CPF 62680737385 - CLARA JOANA PINHEIRO ALVES.pdf"
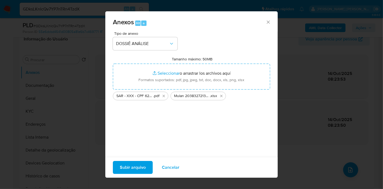
click at [143, 161] on span "Subir arquivo" at bounding box center [133, 167] width 26 height 12
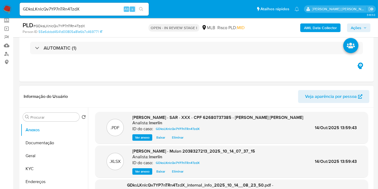
scroll to position [0, 0]
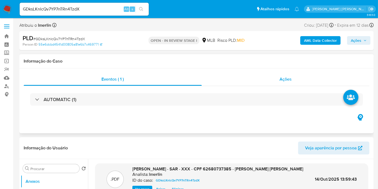
click at [300, 76] on div "Ações" at bounding box center [286, 79] width 168 height 13
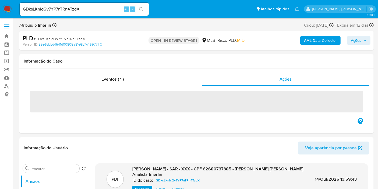
click at [359, 40] on span "Ações" at bounding box center [356, 40] width 11 height 9
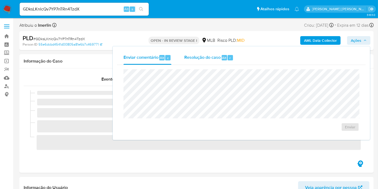
click at [226, 57] on div "Alt" at bounding box center [224, 57] width 5 height 5
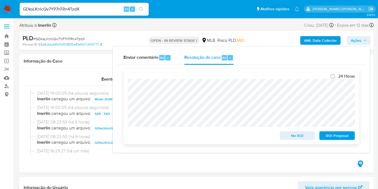
click at [348, 138] on span "ROI Proposal" at bounding box center [337, 136] width 28 height 8
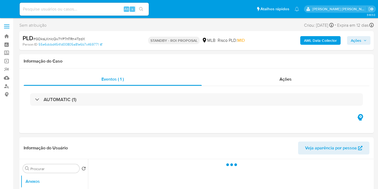
select select "10"
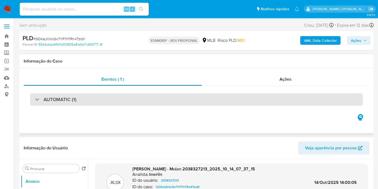
click at [193, 105] on div "AUTOMATIC (1)" at bounding box center [196, 99] width 333 height 12
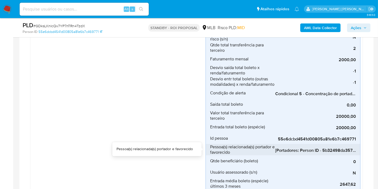
click at [300, 148] on span "[Portadores: Person ID - 5b32498da35722eb45b57d44872ecc98]; [Favorecidos: Perso…" at bounding box center [315, 150] width 81 height 5
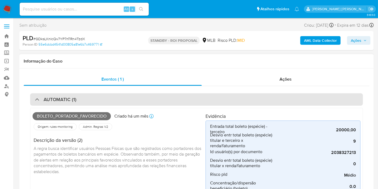
click at [107, 104] on div "AUTOMATIC (1)" at bounding box center [196, 99] width 333 height 12
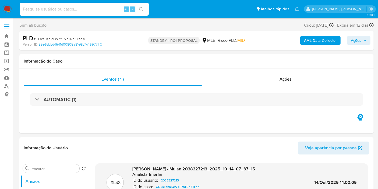
click at [106, 7] on input at bounding box center [84, 9] width 129 height 7
paste input "9rinNP5rAP1sWgT41mArsRpS"
type input "9rinNP5rAP1sWgT41mArsRpS"
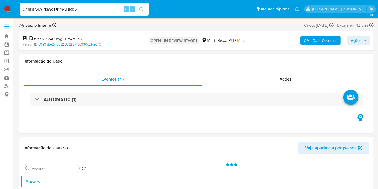
select select "10"
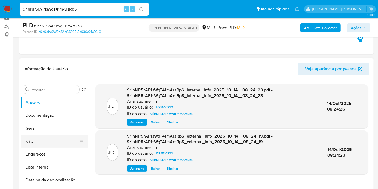
click at [40, 139] on button "KYC" at bounding box center [52, 141] width 63 height 13
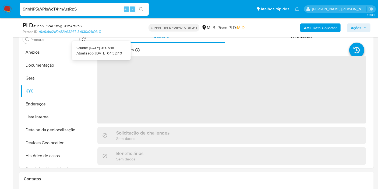
scroll to position [120, 0]
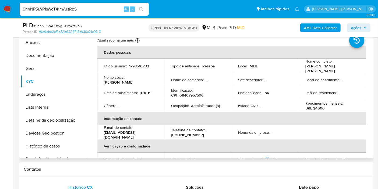
click at [196, 95] on p "CPF 08407957500" at bounding box center [187, 95] width 33 height 5
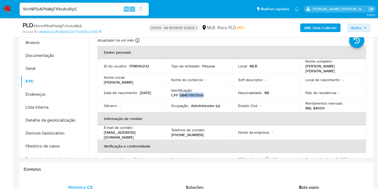
copy p "08407957500"
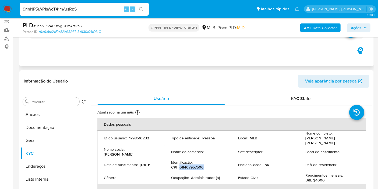
scroll to position [0, 0]
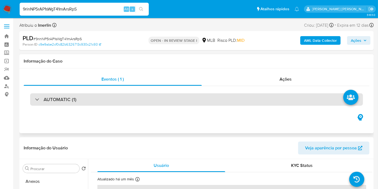
click at [152, 99] on div "AUTOMATIC (1)" at bounding box center [196, 99] width 333 height 12
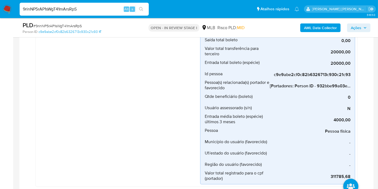
scroll to position [329, 0]
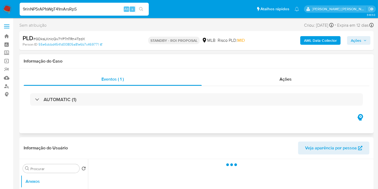
click at [169, 95] on div "AUTOMATIC (1)" at bounding box center [196, 99] width 333 height 12
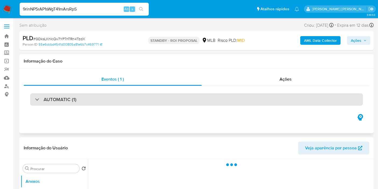
select select "10"
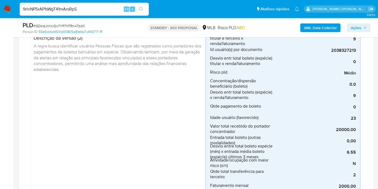
scroll to position [30, 0]
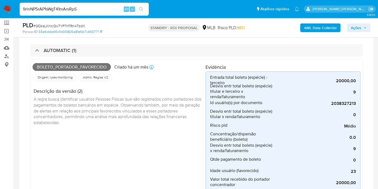
click at [101, 13] on div "9rinNP5rAP1sWgT41mArsRpS Alt s" at bounding box center [84, 9] width 129 height 13
click at [100, 9] on input "9rinNP5rAP1sWgT41mArsRpS" at bounding box center [84, 9] width 129 height 7
click at [143, 8] on icon "search-icon" at bounding box center [141, 9] width 4 height 4
click at [142, 10] on icon "search-icon" at bounding box center [141, 9] width 4 height 4
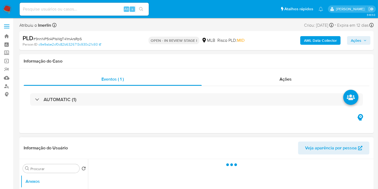
select select "10"
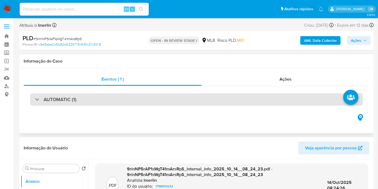
scroll to position [90, 0]
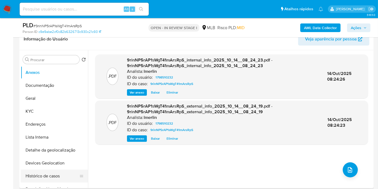
click at [54, 175] on button "Histórico de casos" at bounding box center [52, 175] width 63 height 13
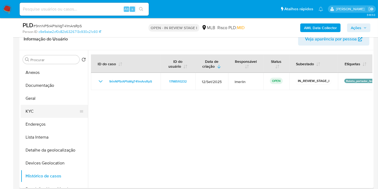
click at [36, 108] on button "KYC" at bounding box center [52, 111] width 63 height 13
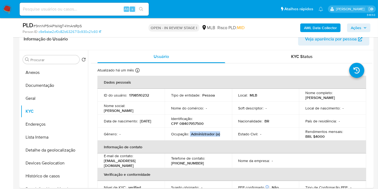
drag, startPoint x: 190, startPoint y: 133, endPoint x: 228, endPoint y: 136, distance: 37.8
click at [227, 136] on td "Ocupação : Administrador (a)" at bounding box center [198, 133] width 67 height 13
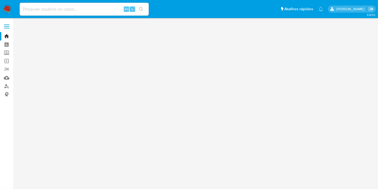
click at [78, 8] on input at bounding box center [84, 9] width 129 height 7
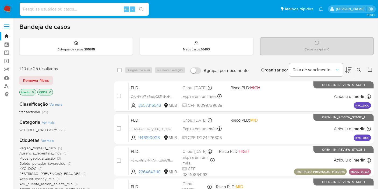
paste input "MWbgkAZSSDnEyKnXgPCAnwDF"
type input "MWbgkAZSSDnEyKnXgPCAnwDF"
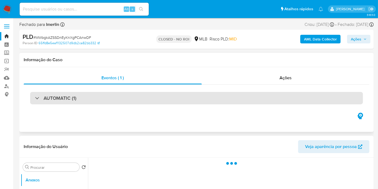
click at [160, 99] on div "AUTOMATIC (1)" at bounding box center [196, 98] width 333 height 12
select select "10"
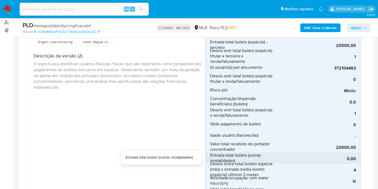
scroll to position [30, 0]
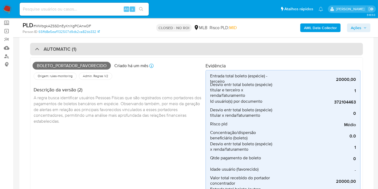
click at [190, 52] on div "AUTOMATIC (1)" at bounding box center [196, 49] width 333 height 12
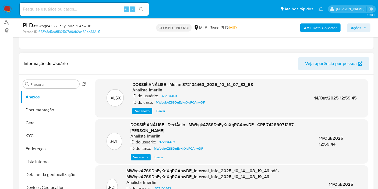
scroll to position [60, 0]
